Goal: Information Seeking & Learning: Find specific fact

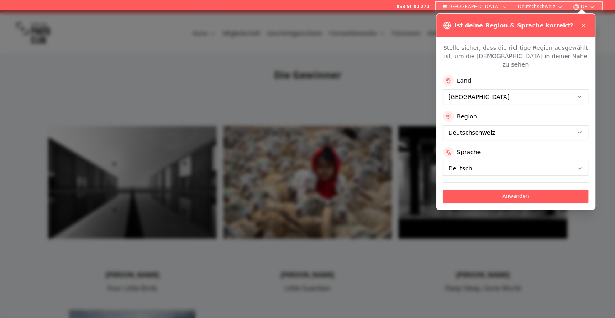
drag, startPoint x: 533, startPoint y: 190, endPoint x: 530, endPoint y: 186, distance: 4.7
click at [533, 190] on button "Anwenden" at bounding box center [516, 196] width 146 height 13
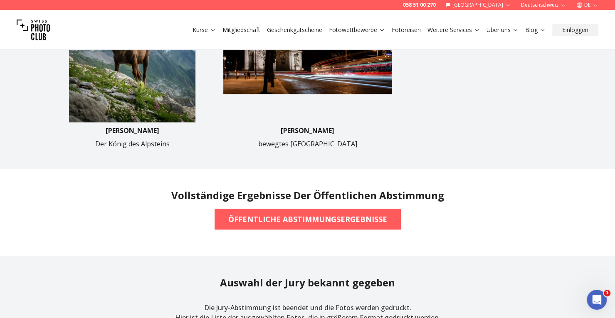
scroll to position [541, 0]
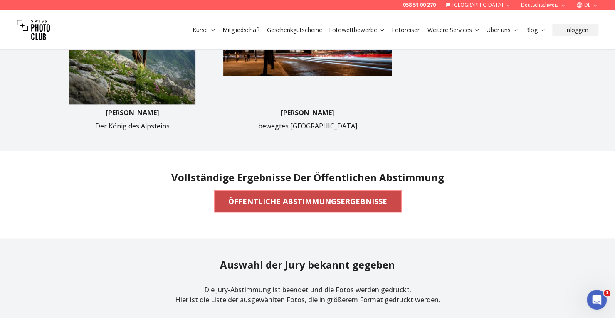
click at [298, 202] on b "ÖFFENTLICHE ABSTIMMUNGSERGEBNISSE" at bounding box center [307, 202] width 159 height 12
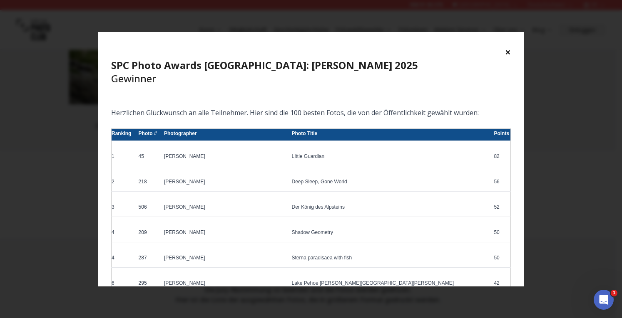
click at [509, 47] on button "×" at bounding box center [508, 51] width 6 height 13
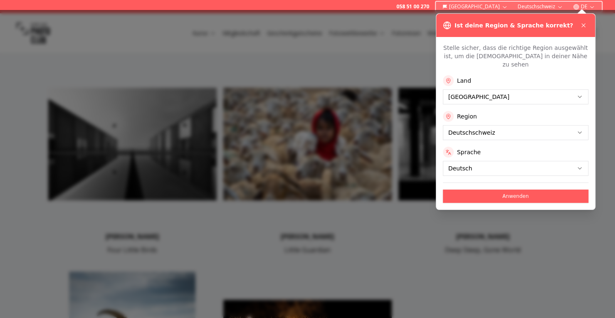
scroll to position [208, 0]
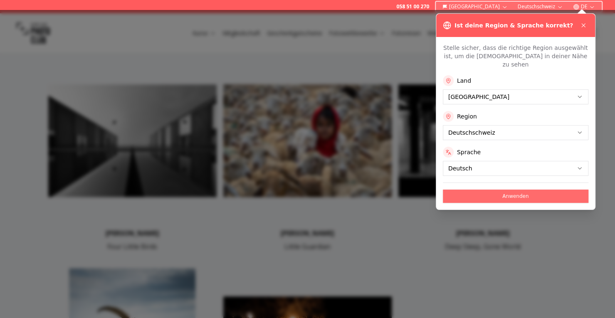
click at [516, 190] on button "Anwenden" at bounding box center [516, 196] width 146 height 13
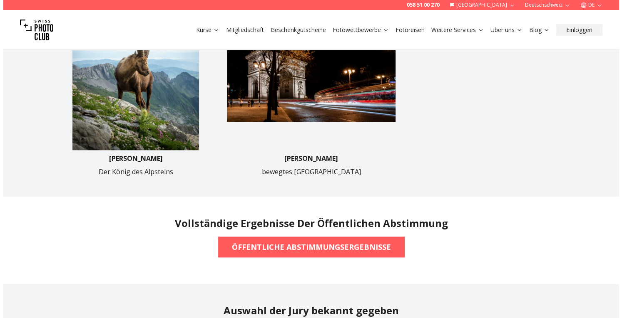
scroll to position [499, 0]
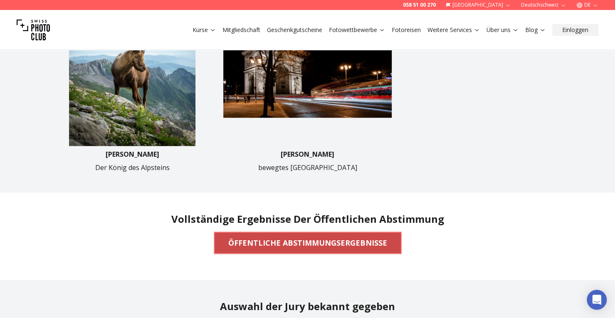
click at [305, 243] on b "ÖFFENTLICHE ABSTIMMUNGSERGEBNISSE" at bounding box center [307, 243] width 159 height 12
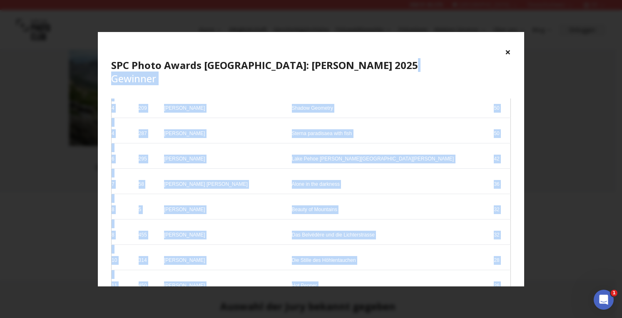
scroll to position [0, 0]
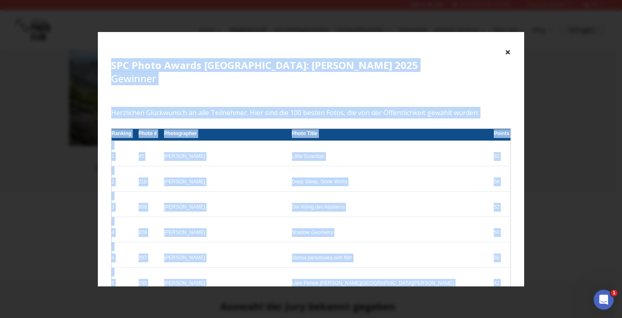
drag, startPoint x: 494, startPoint y: 254, endPoint x: 106, endPoint y: 62, distance: 432.7
click at [106, 62] on div "× SPC Photo Awards [GEOGRAPHIC_DATA]: [PERSON_NAME] 2025 Gewinner Herzlichen Gl…" at bounding box center [311, 159] width 426 height 255
copy div "LOR Ipsum Dolors Ametco: Adipis 0997 Elitsedd Eiusmodtem Incididuntu la etdo Ma…"
